Goal: Task Accomplishment & Management: Manage account settings

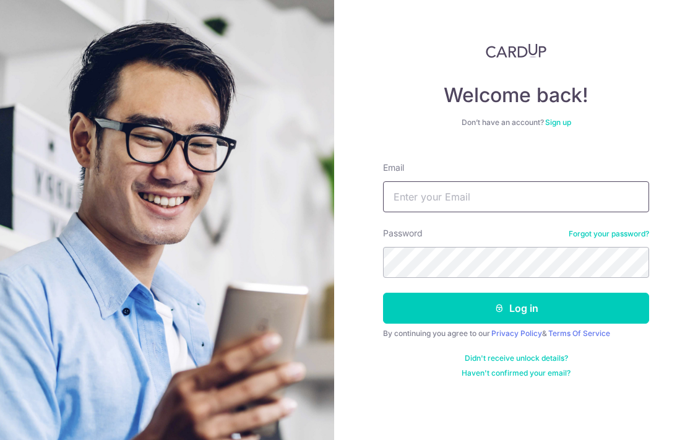
click at [480, 202] on input "Email" at bounding box center [516, 196] width 266 height 31
type input "[PERSON_NAME][EMAIL_ADDRESS][DOMAIN_NAME]"
click at [516, 308] on button "Log in" at bounding box center [516, 308] width 266 height 31
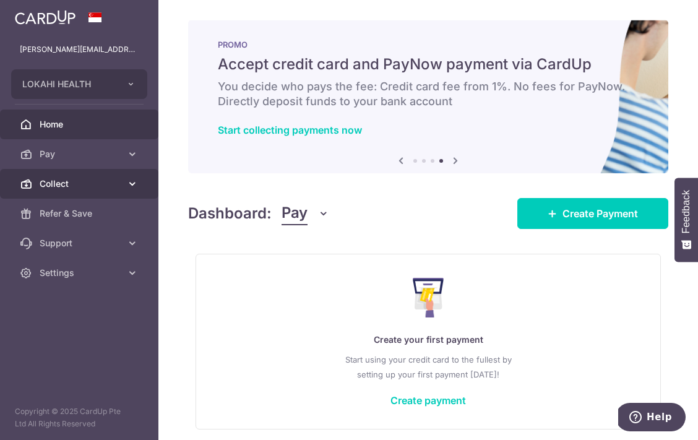
click at [105, 191] on link "Collect" at bounding box center [79, 184] width 158 height 30
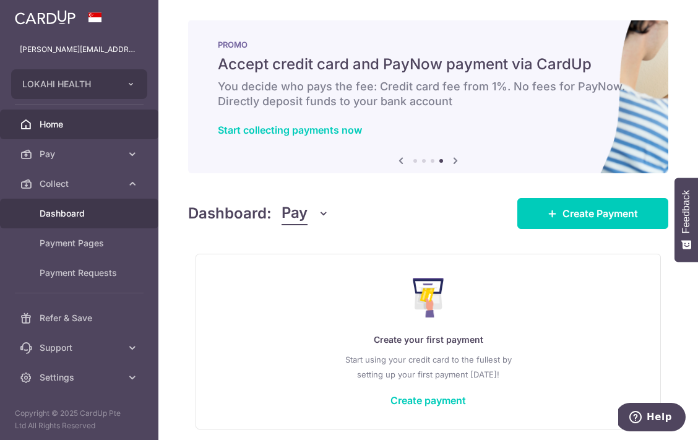
click at [100, 214] on span "Dashboard" at bounding box center [81, 213] width 82 height 12
